Goal: Transaction & Acquisition: Purchase product/service

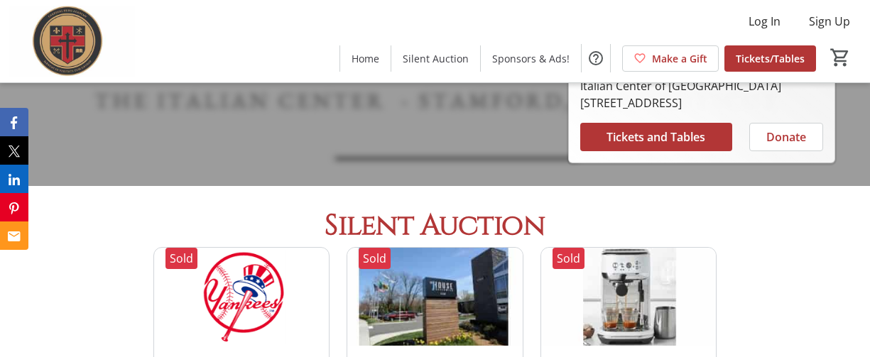
scroll to position [358, 0]
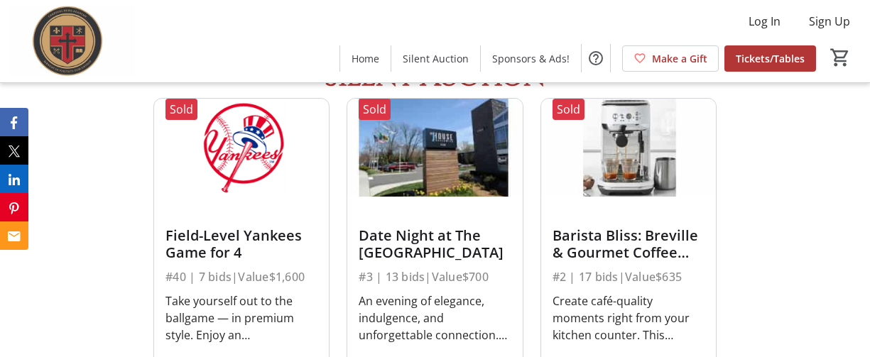
scroll to position [488, 0]
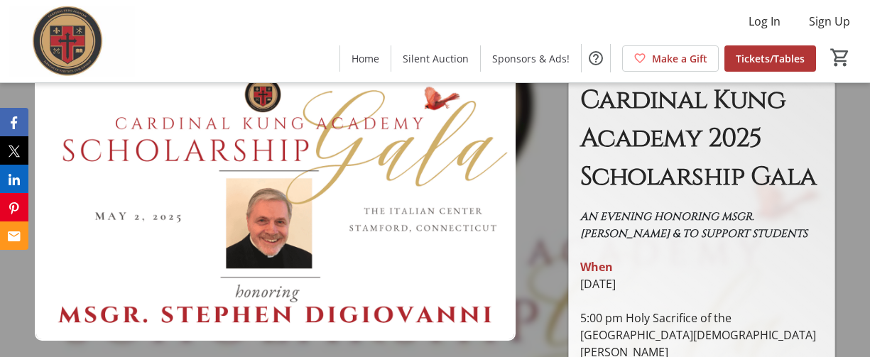
scroll to position [1, 0]
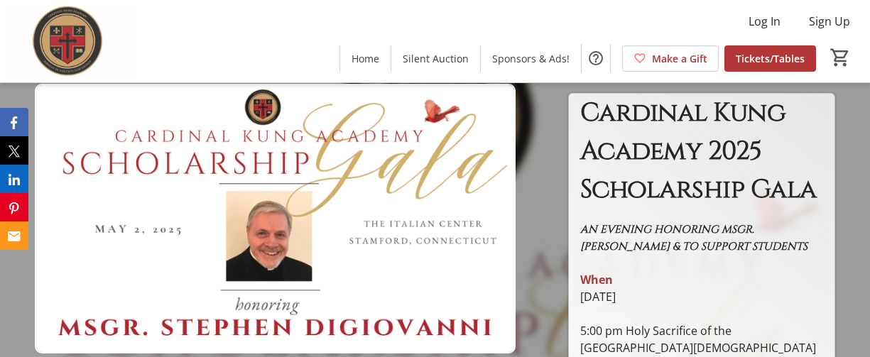
click at [455, 266] on img at bounding box center [275, 219] width 481 height 271
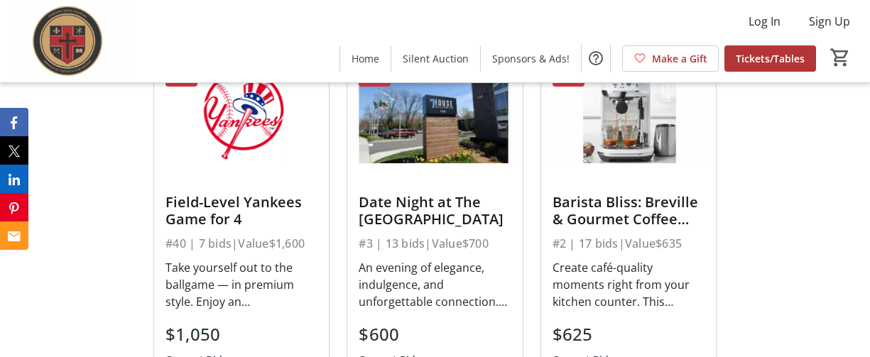
scroll to position [539, 0]
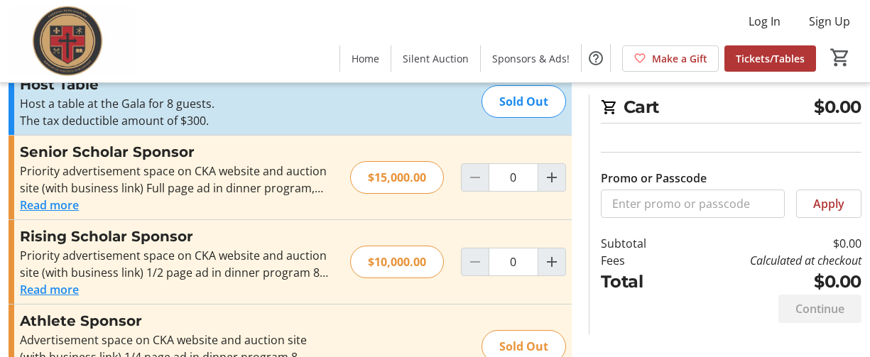
scroll to position [104, 0]
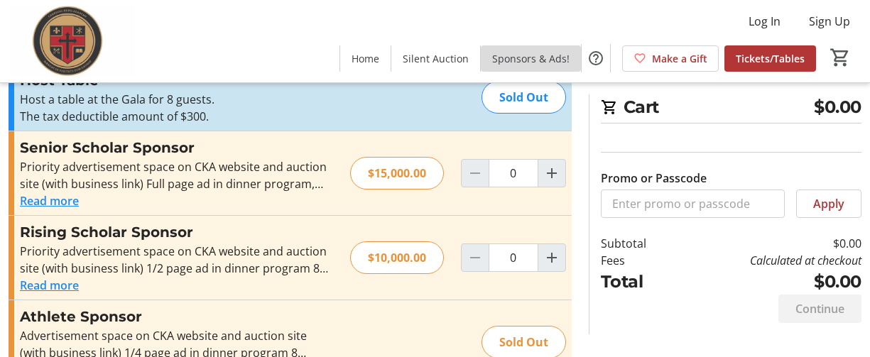
click at [492, 57] on span "Sponsors & Ads!" at bounding box center [530, 58] width 77 height 15
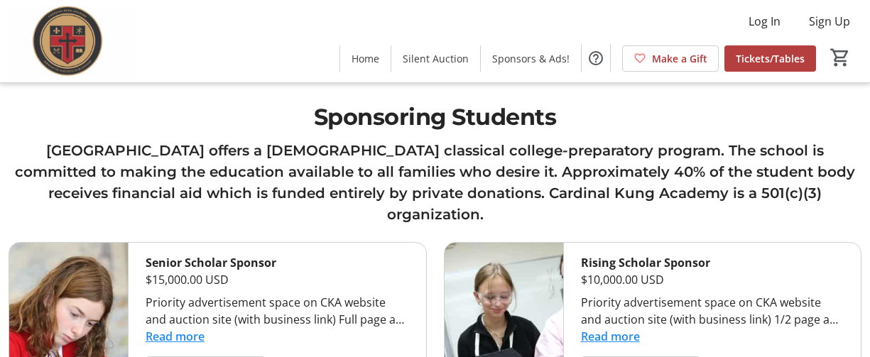
click at [736, 60] on span "Tickets/Tables" at bounding box center [770, 58] width 69 height 15
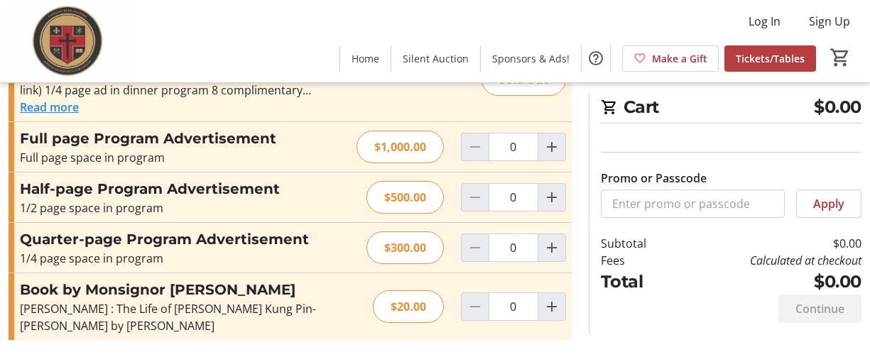
scroll to position [738, 0]
click at [352, 59] on span "Home" at bounding box center [366, 58] width 28 height 15
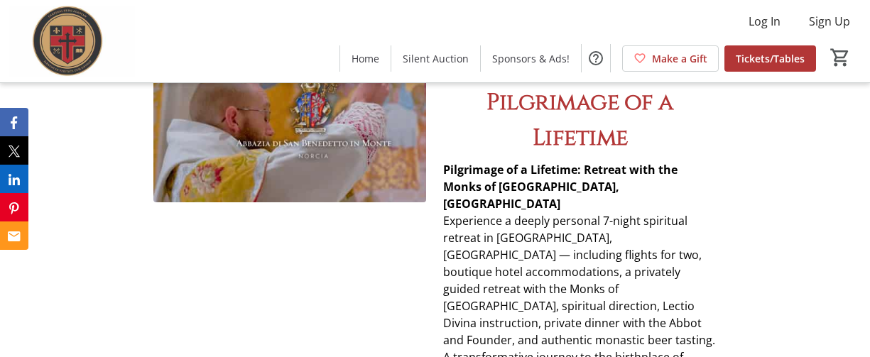
scroll to position [1294, 0]
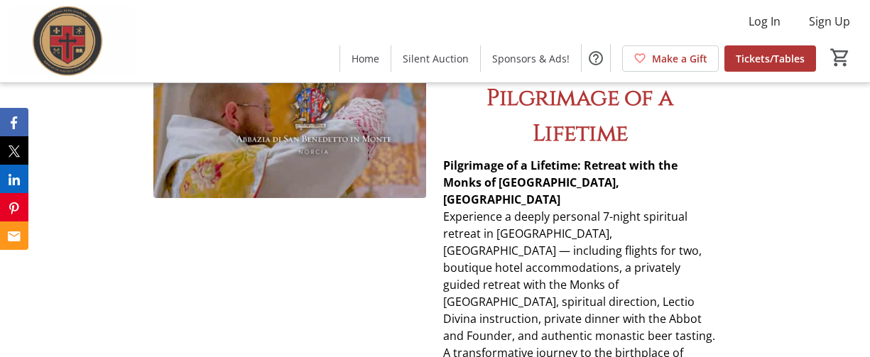
drag, startPoint x: 251, startPoint y: 117, endPoint x: 253, endPoint y: 126, distance: 9.3
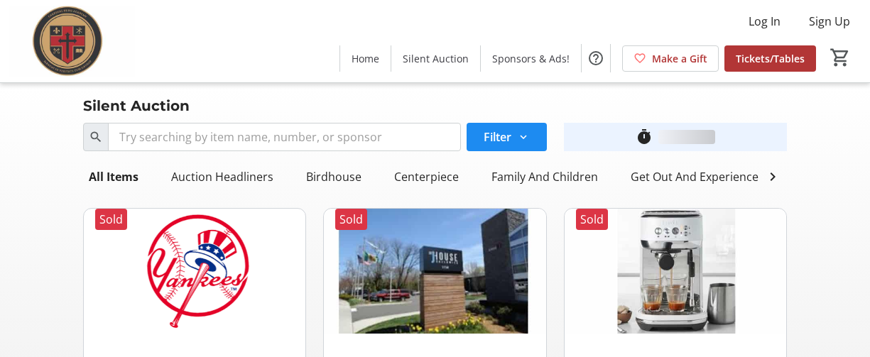
click at [253, 126] on div "Search Filter timer_outline" at bounding box center [435, 137] width 720 height 40
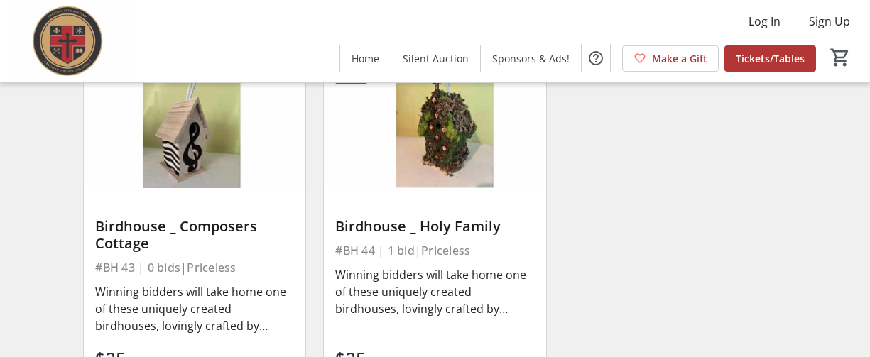
scroll to position [10460, 0]
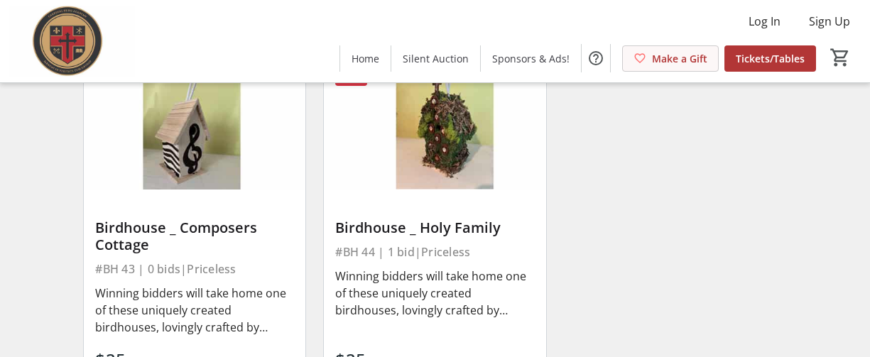
click at [652, 58] on span "Make a Gift" at bounding box center [679, 58] width 55 height 15
